Goal: Task Accomplishment & Management: Use online tool/utility

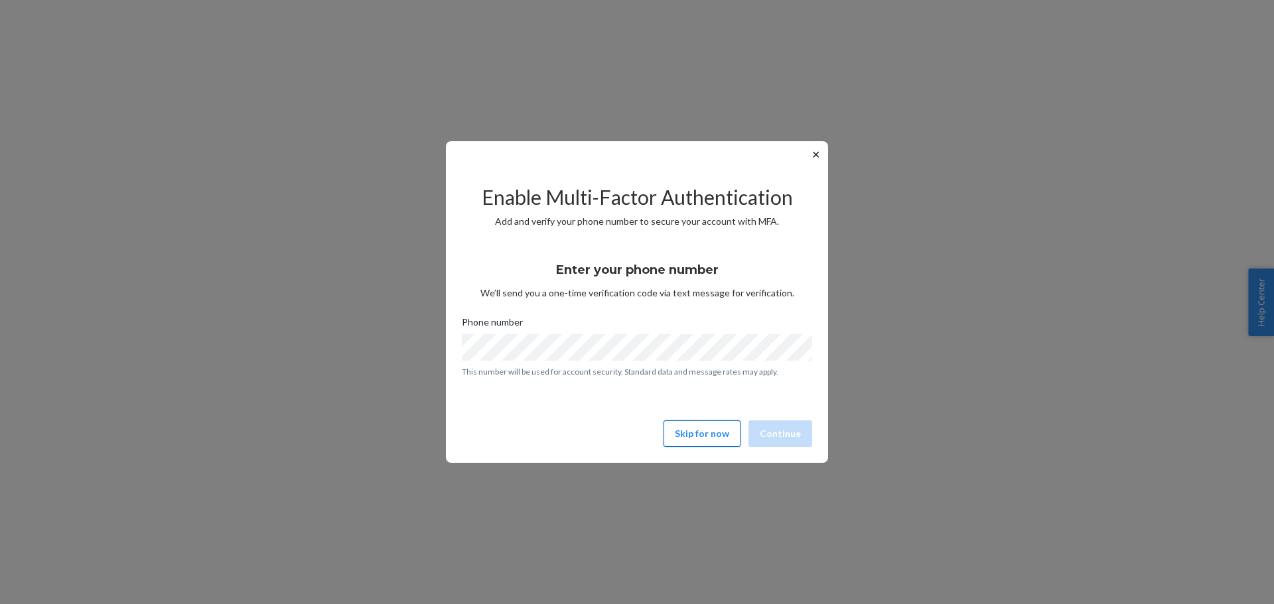
click at [711, 433] on button "Skip for now" at bounding box center [702, 434] width 77 height 27
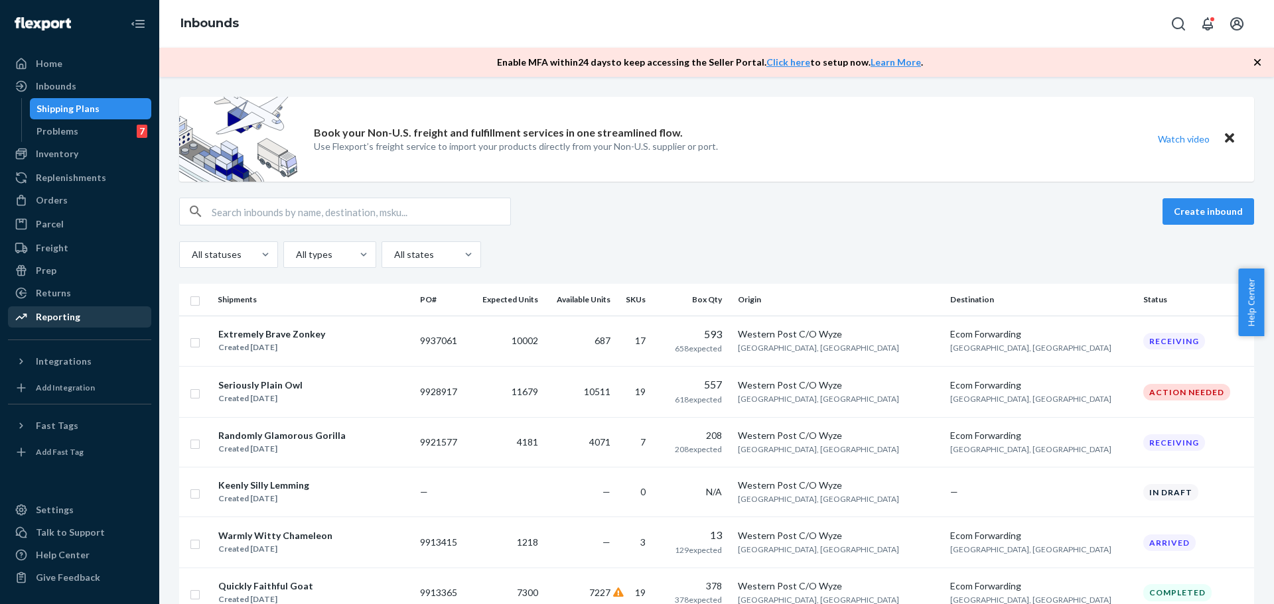
click at [64, 309] on div "Reporting" at bounding box center [79, 317] width 141 height 19
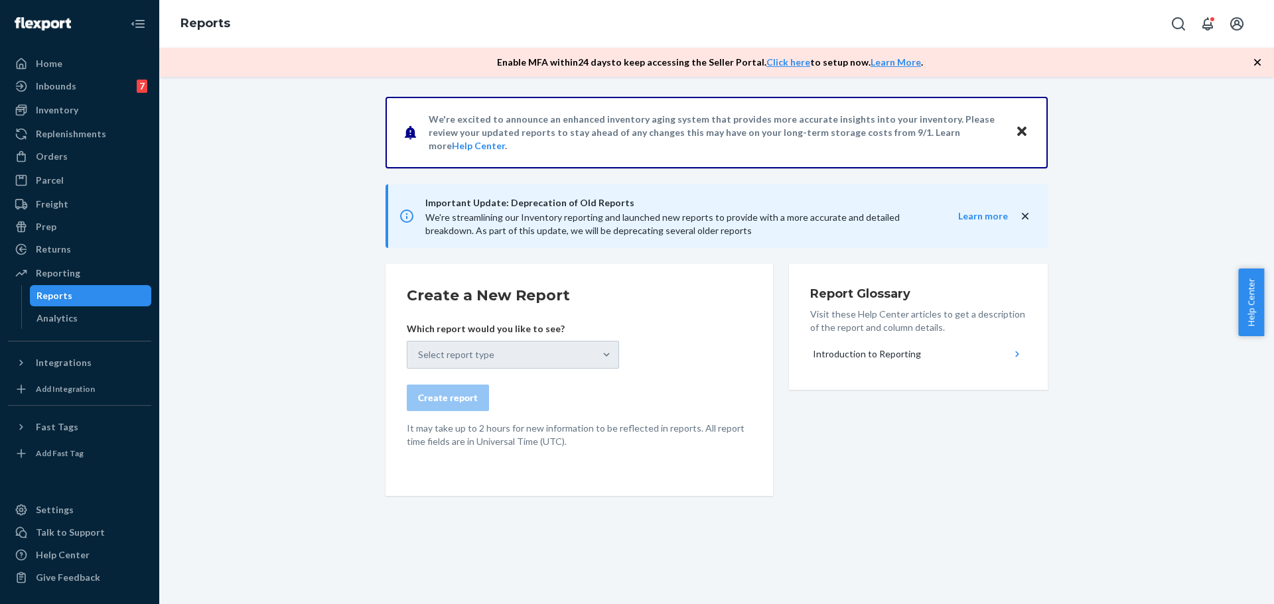
click at [501, 351] on div "Select report type" at bounding box center [513, 355] width 212 height 28
click at [526, 354] on div "Select report type" at bounding box center [513, 355] width 212 height 28
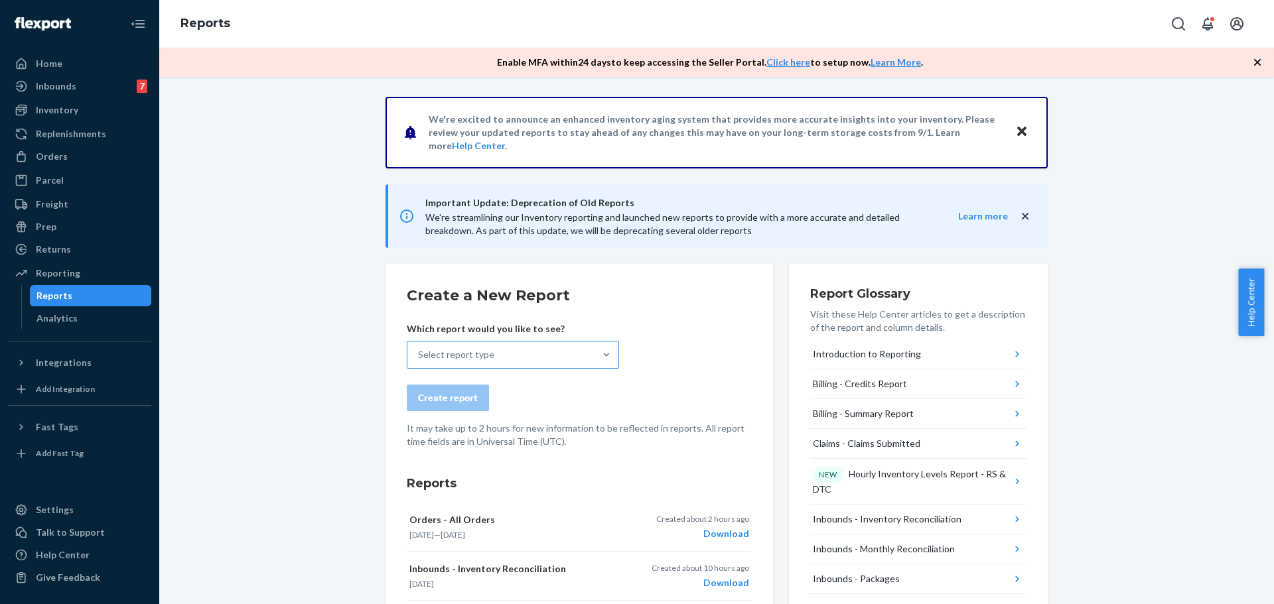
click at [549, 358] on div "Select report type" at bounding box center [500, 355] width 187 height 27
click at [419, 358] on input "Select report type" at bounding box center [418, 354] width 1 height 13
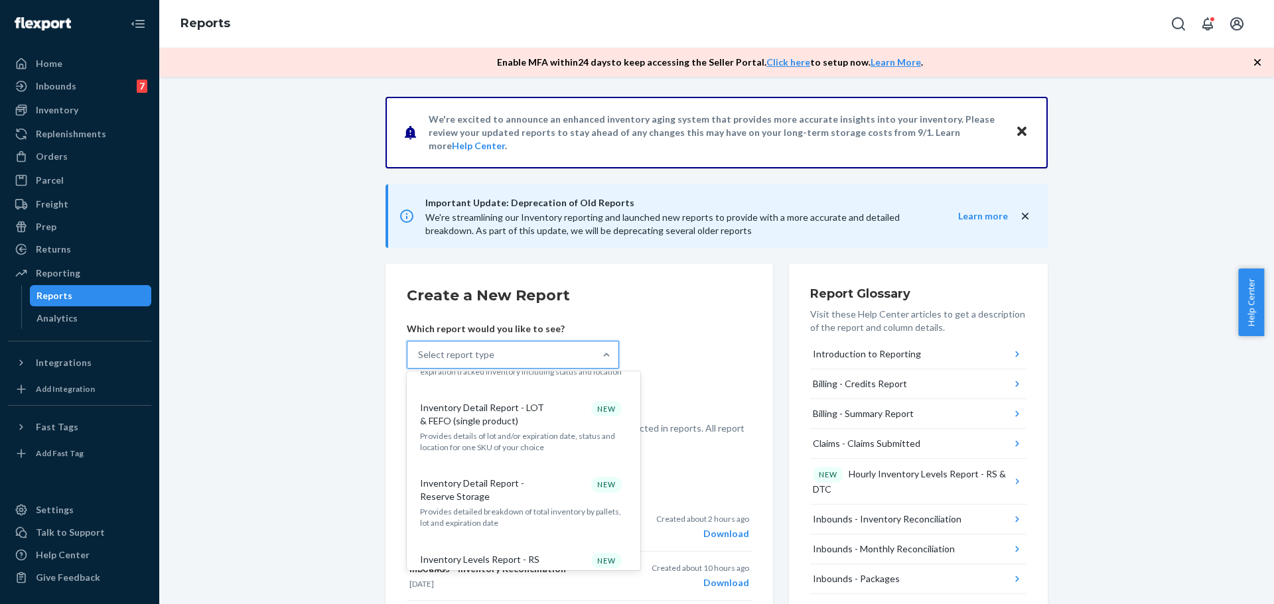
scroll to position [929, 0]
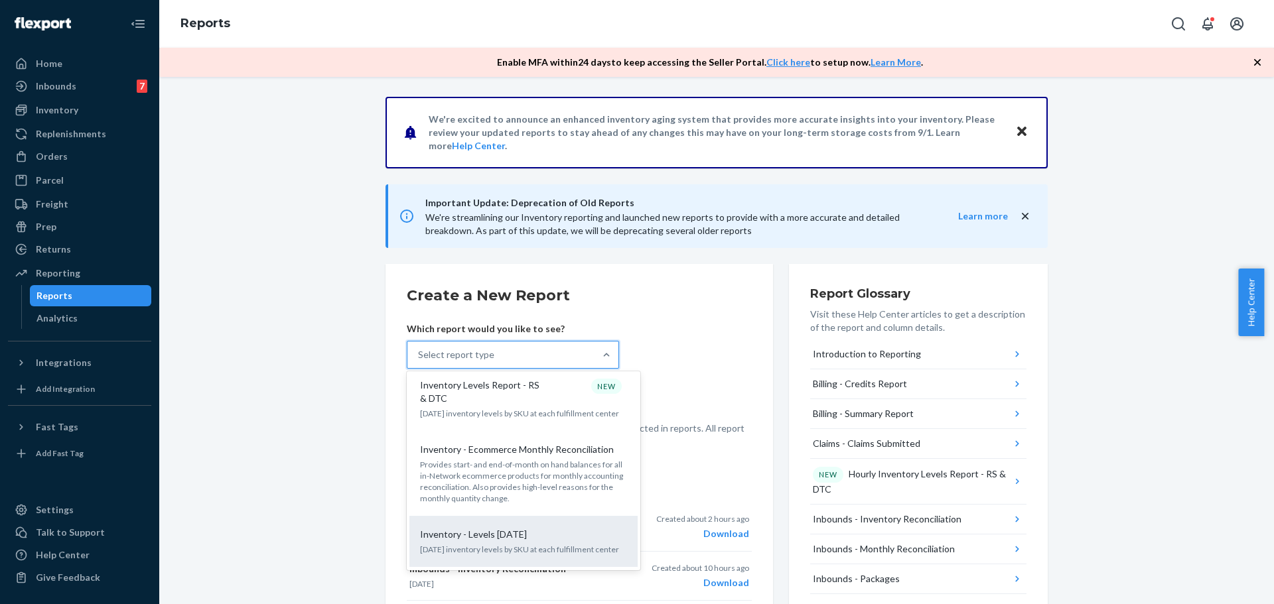
click at [520, 528] on div "Inventory - Levels [DATE]" at bounding box center [521, 534] width 212 height 13
click at [419, 362] on input "option Inventory - Levels [DATE] focused, 17 of 34. 34 results available. Use U…" at bounding box center [418, 354] width 1 height 13
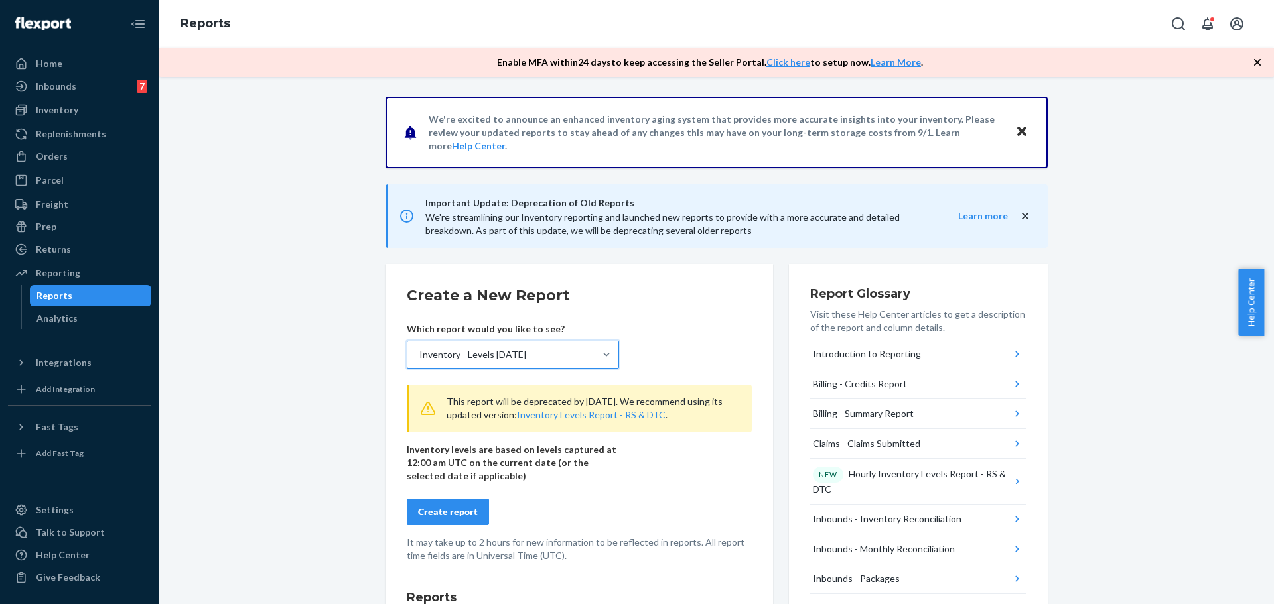
click at [454, 499] on button "Create report" at bounding box center [448, 512] width 82 height 27
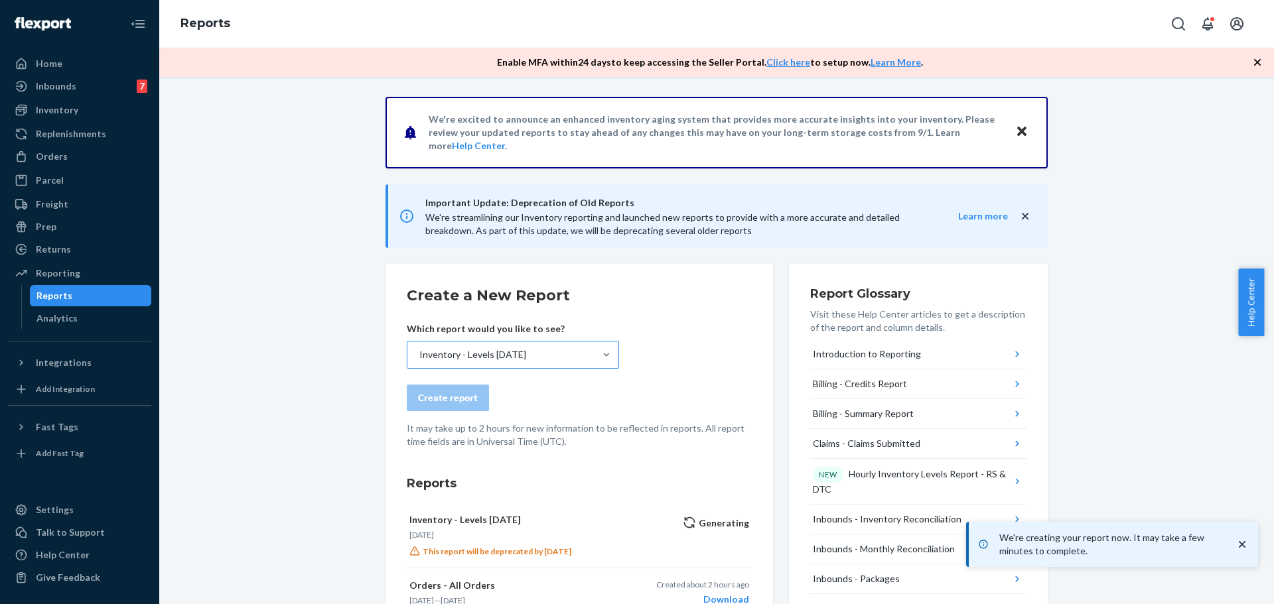
click at [517, 354] on div "Inventory - Levels [DATE]" at bounding box center [500, 355] width 187 height 27
click at [419, 354] on input "Inventory - Levels [DATE]" at bounding box center [418, 354] width 1 height 13
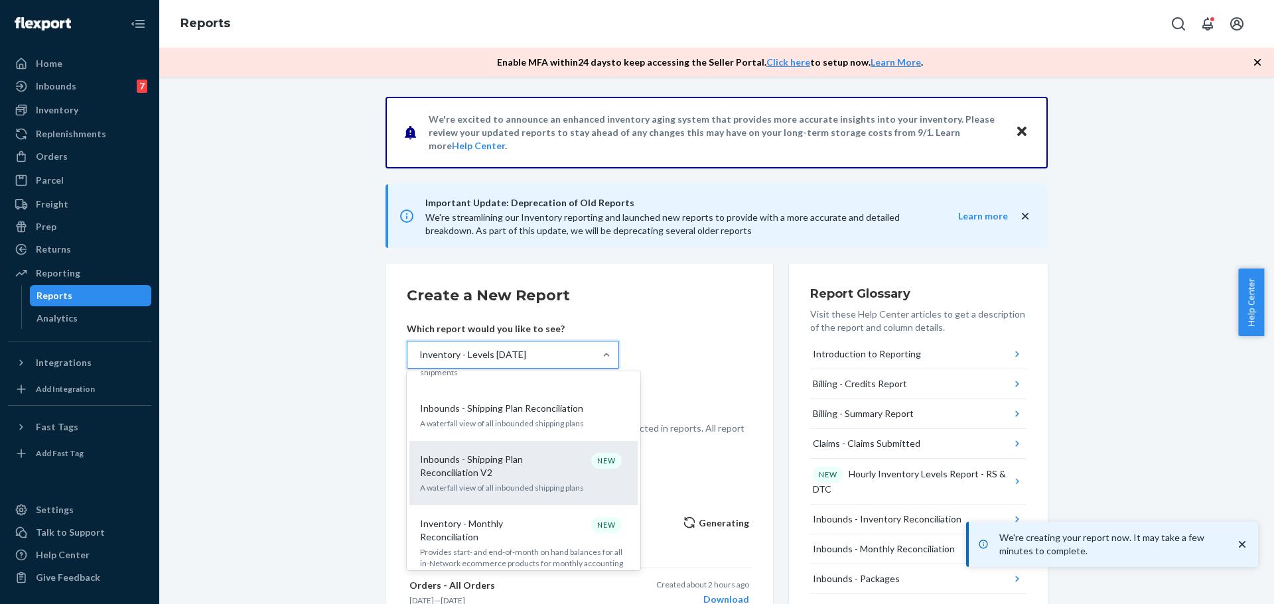
scroll to position [464, 0]
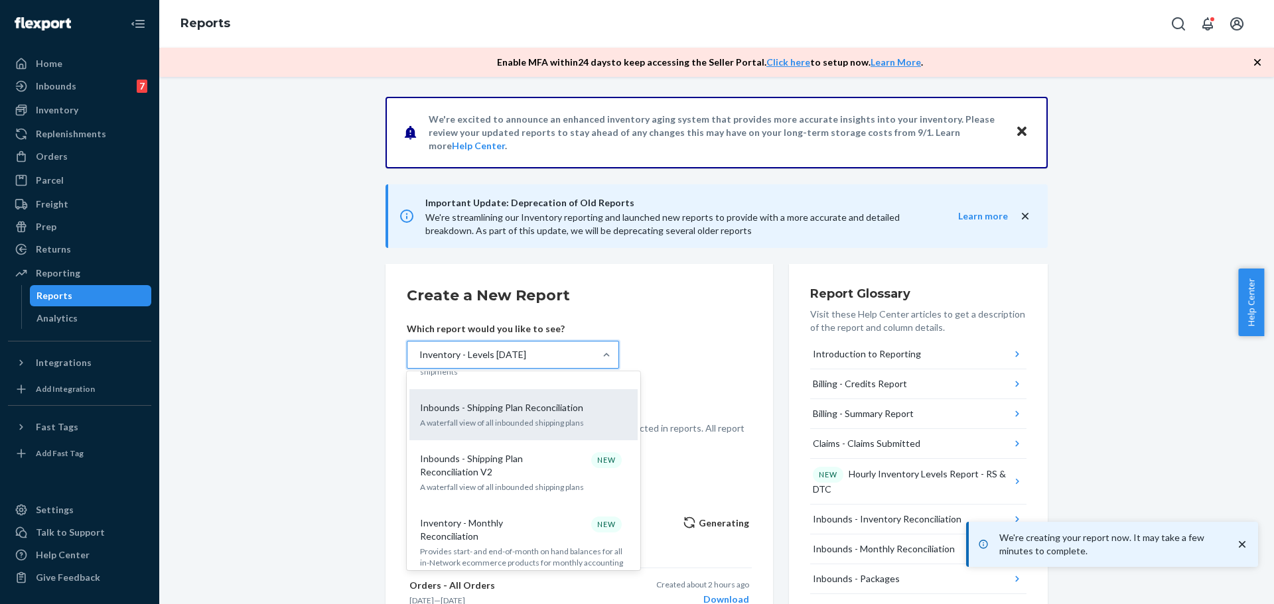
click at [526, 395] on div "Inbounds - Shipping Plan Reconciliation A waterfall view of all inbounded shipp…" at bounding box center [523, 415] width 212 height 40
click at [419, 362] on input "option Inventory - Levels [DATE], selected. option Inbounds - Shipping Plan Rec…" at bounding box center [418, 354] width 1 height 13
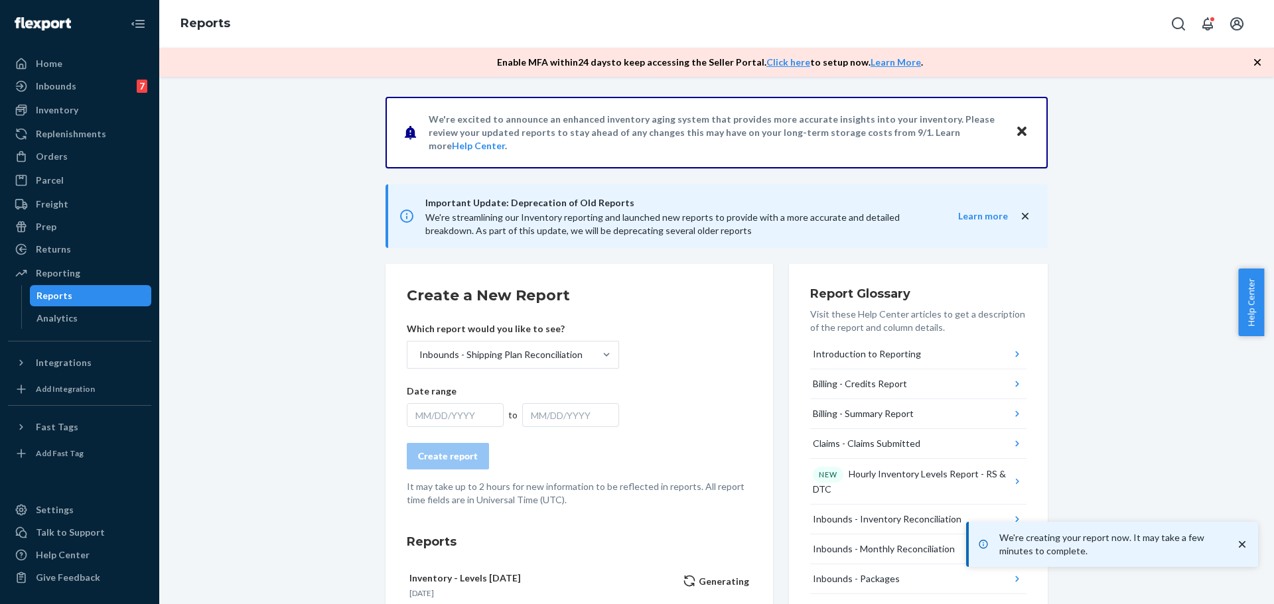
click at [449, 420] on div "MM/DD/YYYY" at bounding box center [455, 415] width 97 height 24
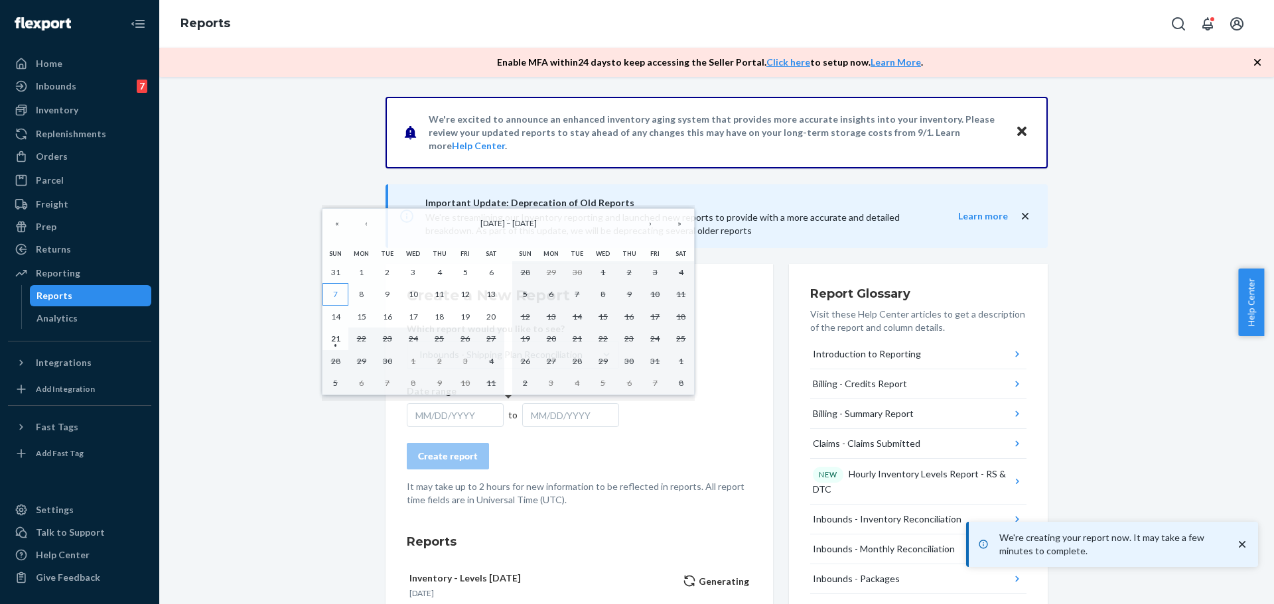
click at [329, 286] on button "7" at bounding box center [335, 294] width 26 height 23
click at [502, 317] on button "20" at bounding box center [491, 317] width 26 height 23
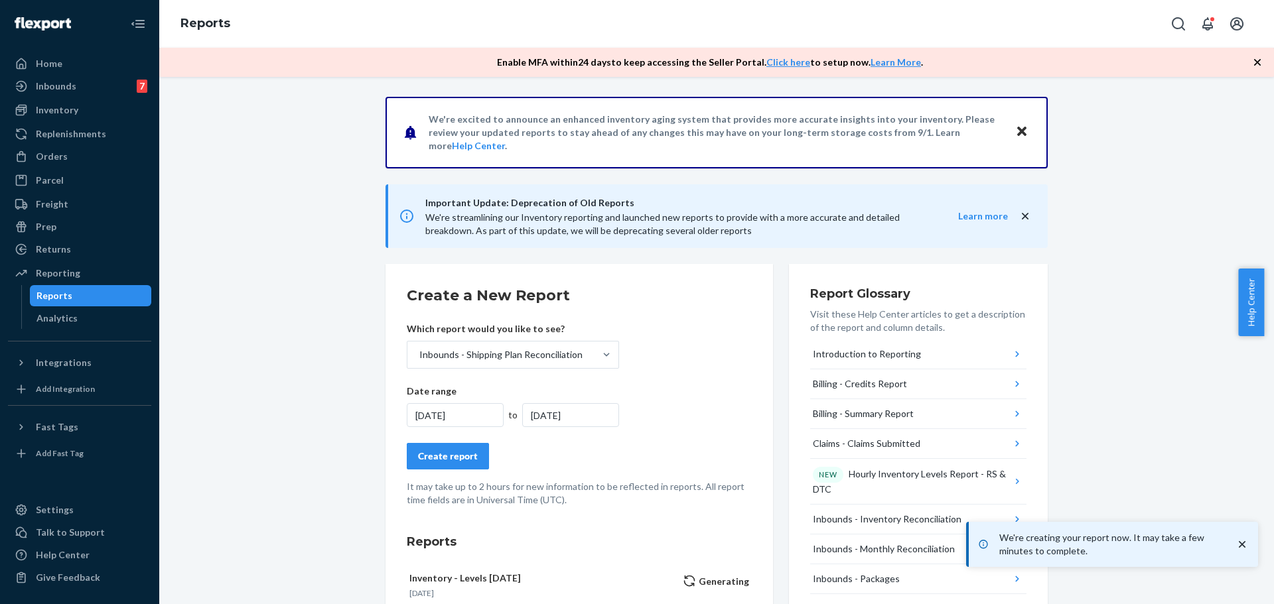
click at [433, 456] on div "Create report" at bounding box center [448, 456] width 60 height 13
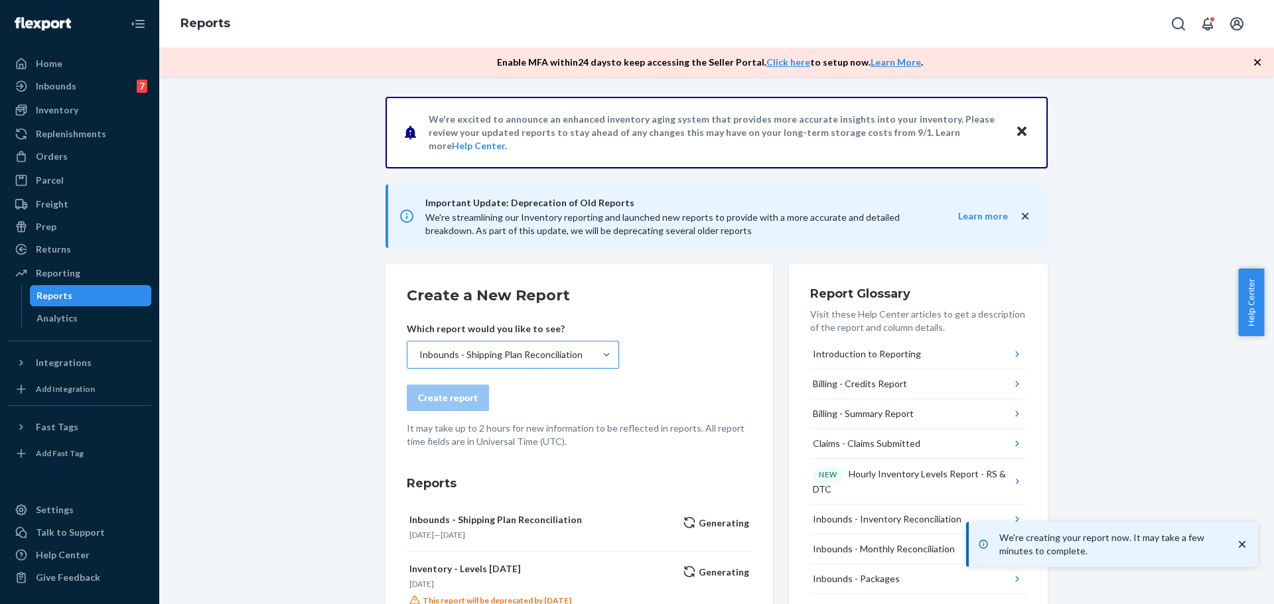
click at [480, 345] on div "Inbounds - Shipping Plan Reconciliation" at bounding box center [500, 355] width 187 height 27
click at [419, 348] on input "Inbounds - Shipping Plan Reconciliation" at bounding box center [418, 354] width 1 height 13
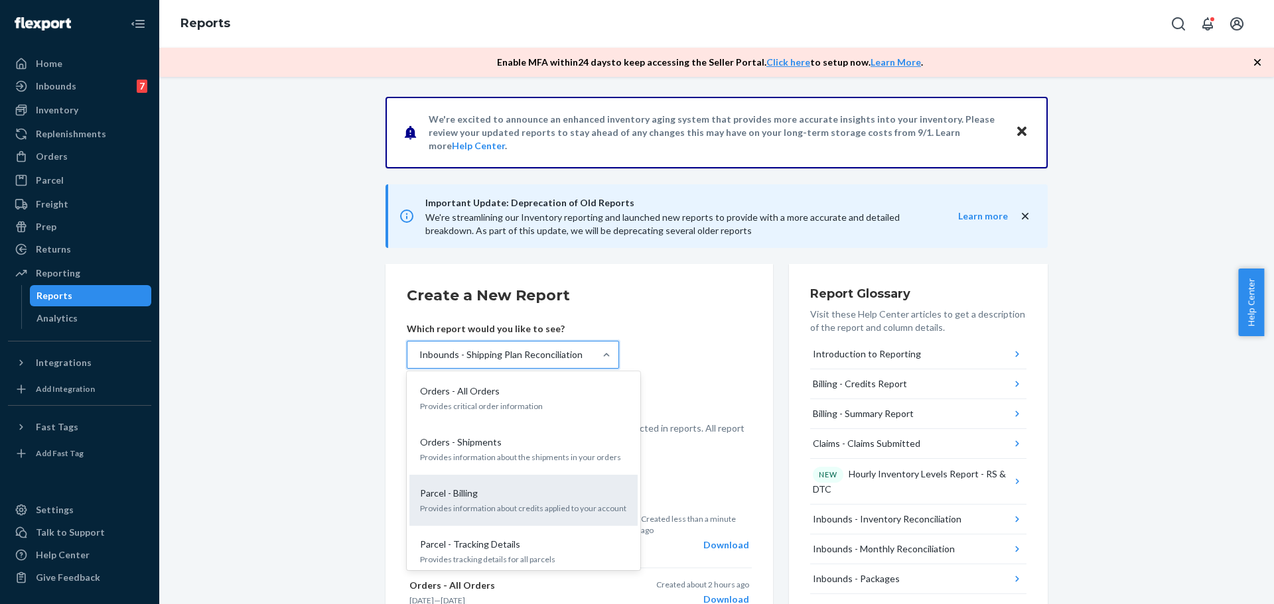
scroll to position [1109, 0]
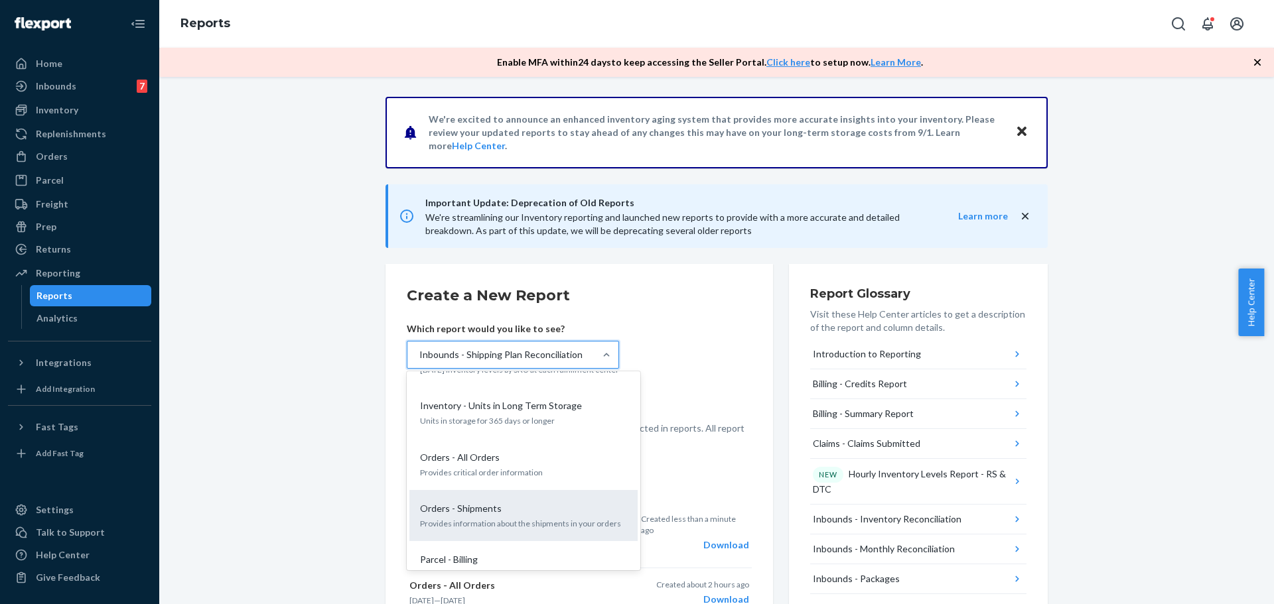
click at [517, 518] on p "Provides information about the shipments in your orders" at bounding box center [523, 523] width 207 height 11
click at [419, 362] on input "option Inbounds - Shipping Plan Reconciliation, selected. option Orders - Shipm…" at bounding box center [418, 354] width 1 height 13
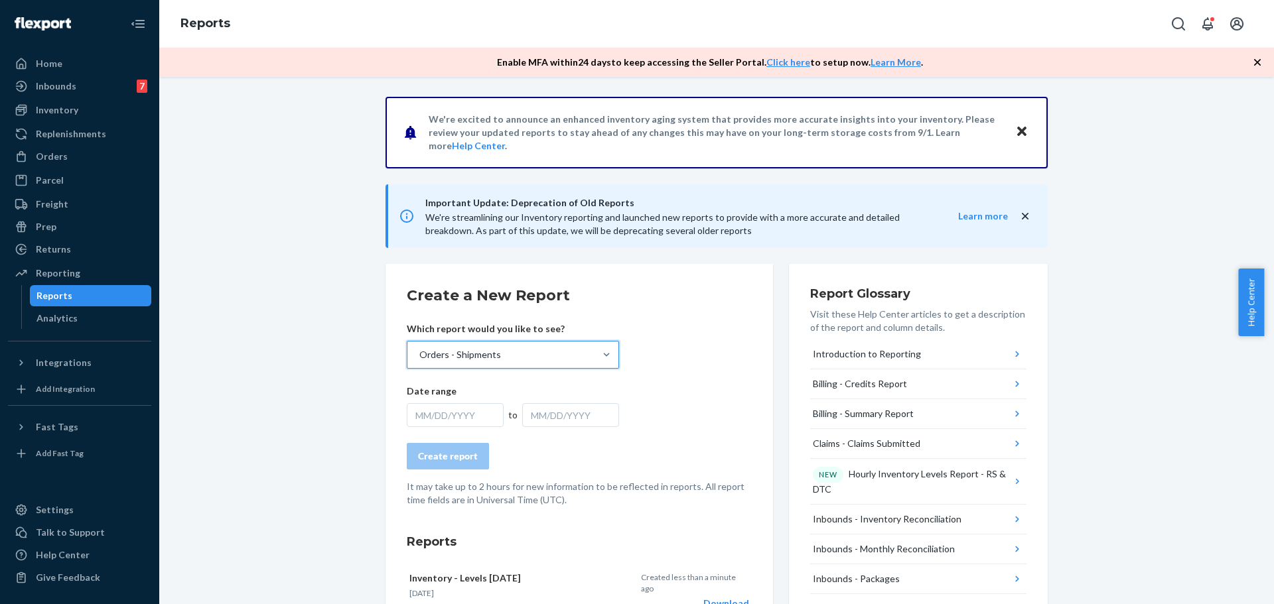
click at [450, 414] on div "MM/DD/YYYY" at bounding box center [455, 415] width 97 height 24
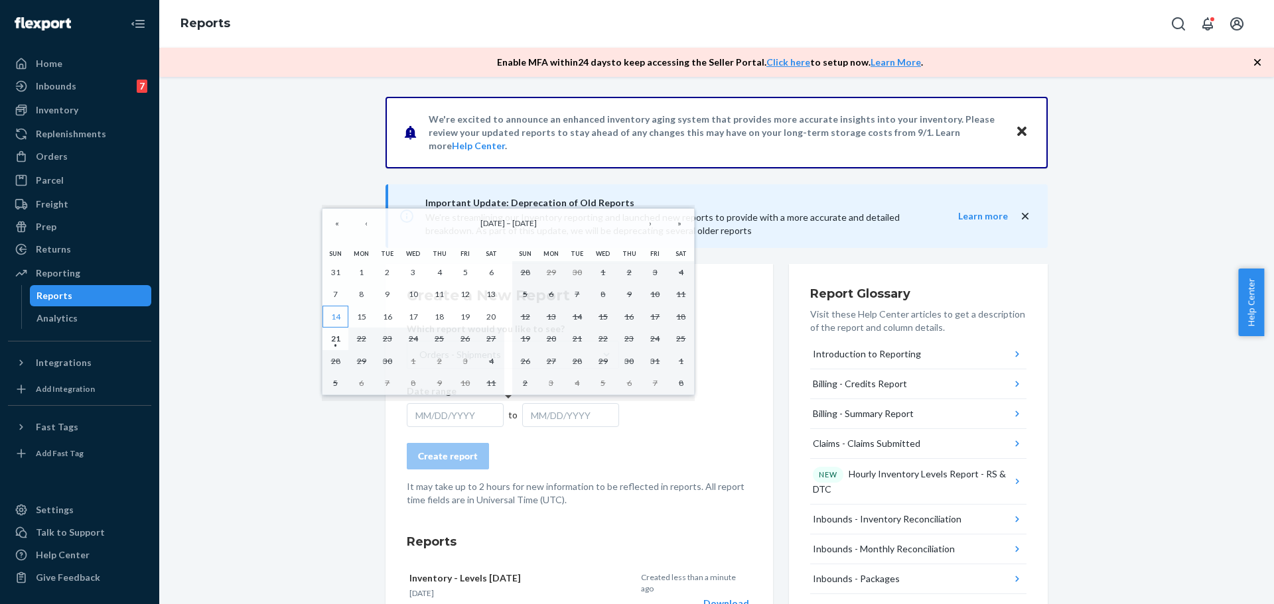
click at [325, 318] on button "14" at bounding box center [335, 317] width 26 height 23
click at [494, 315] on abbr "20" at bounding box center [490, 317] width 9 height 10
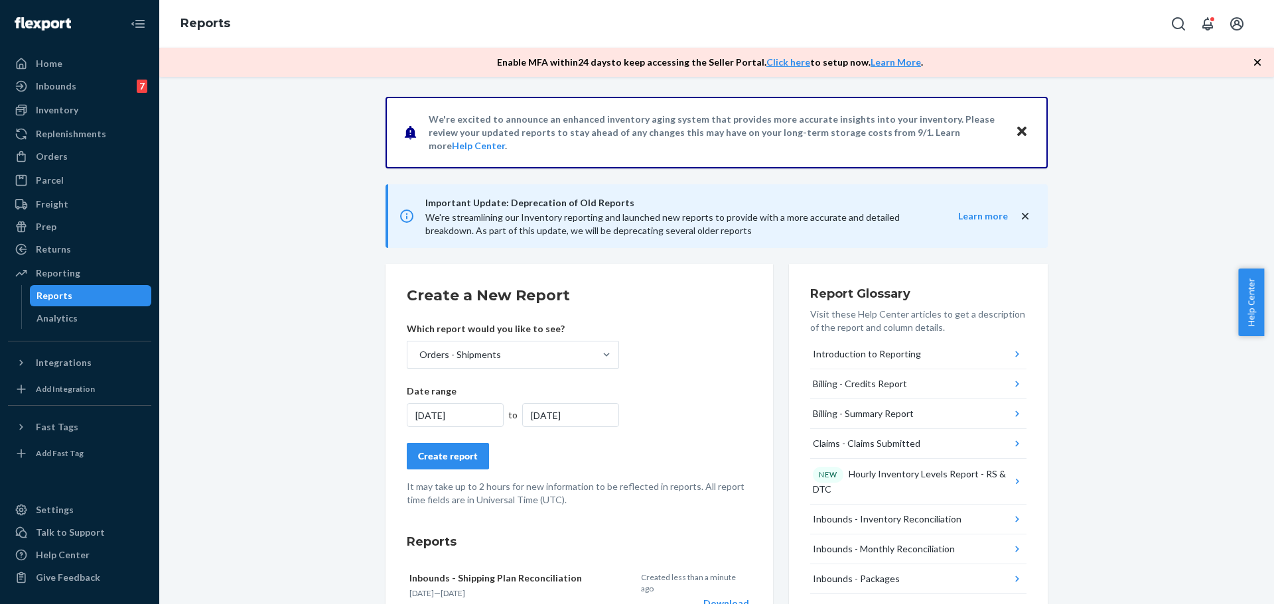
click at [411, 459] on button "Create report" at bounding box center [448, 456] width 82 height 27
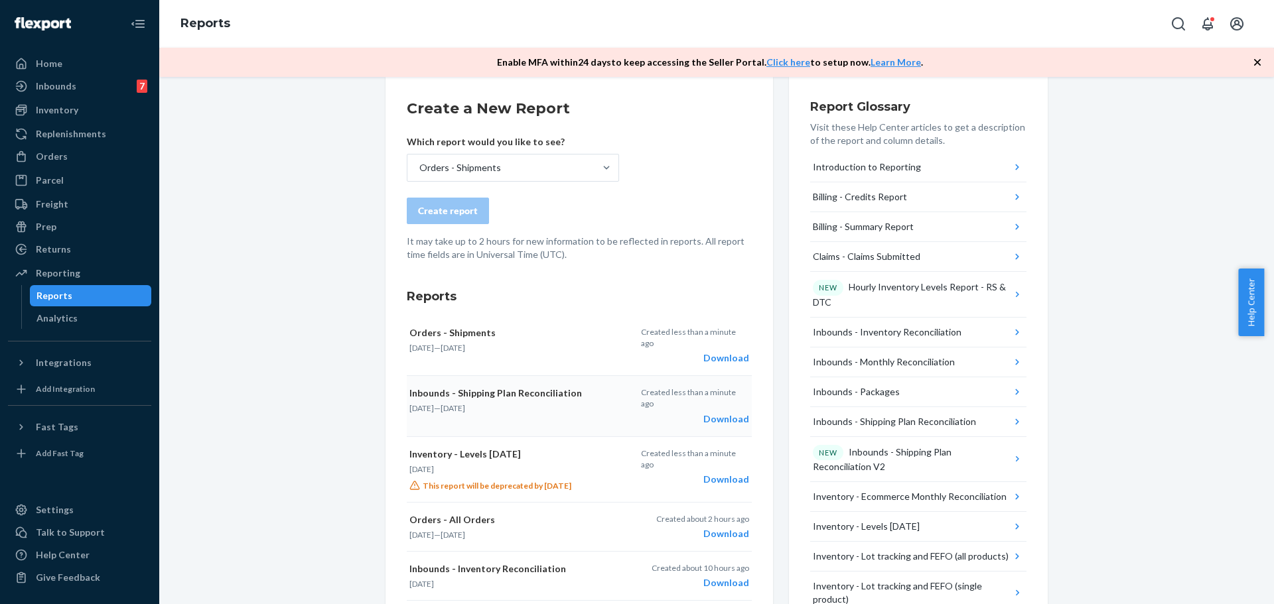
scroll to position [199, 0]
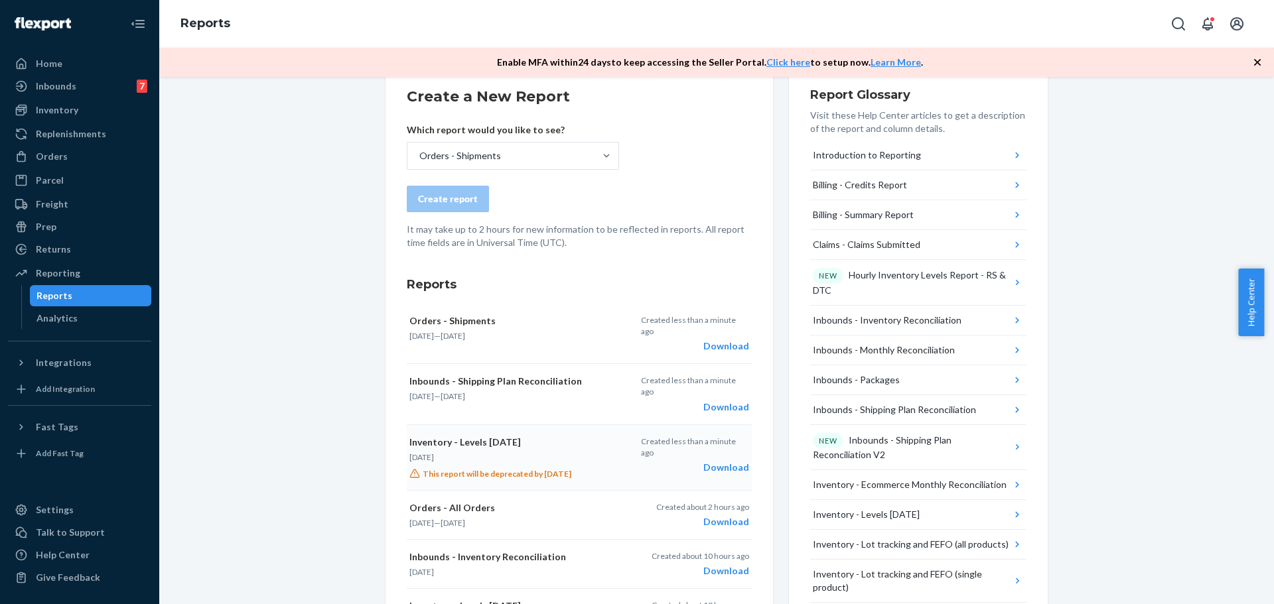
click at [729, 461] on div "Download" at bounding box center [695, 467] width 108 height 13
click at [714, 401] on div "Download" at bounding box center [695, 407] width 108 height 13
click at [700, 340] on div "Download" at bounding box center [695, 346] width 108 height 13
